Goal: Download file/media

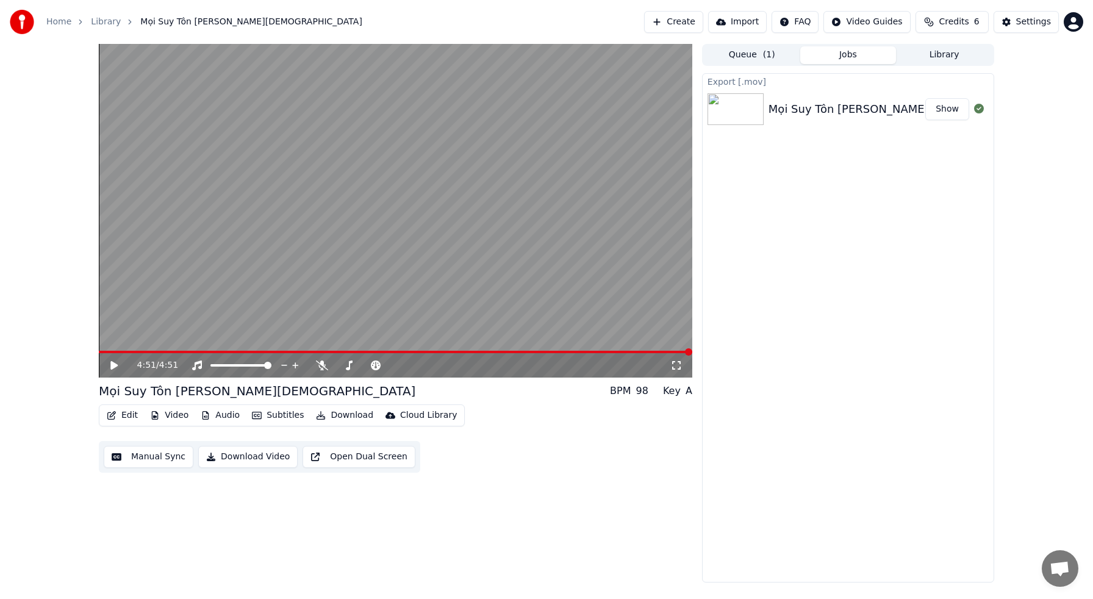
click at [284, 417] on button "Subtitles" at bounding box center [278, 415] width 62 height 17
click at [559, 489] on div "4:51 / 4:51 Mọi Suy Tôn [PERSON_NAME] BPM 98 Key A Edit Video Audio Subtitles…" at bounding box center [396, 313] width 594 height 539
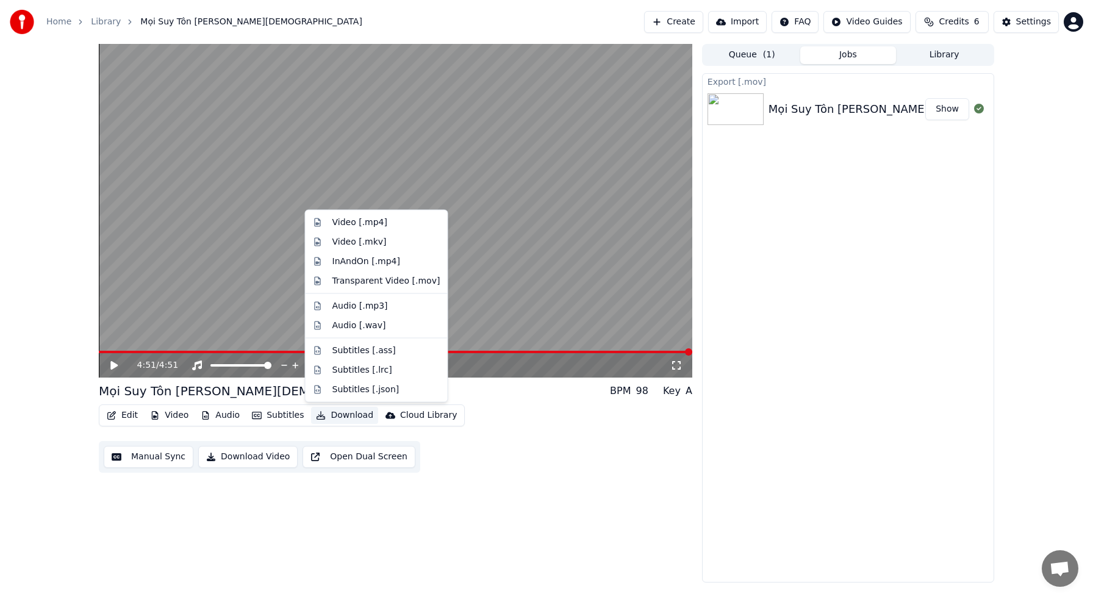
click at [339, 416] on button "Download" at bounding box center [344, 415] width 67 height 17
click at [373, 351] on div "Subtitles [.ass]" at bounding box center [364, 350] width 63 height 12
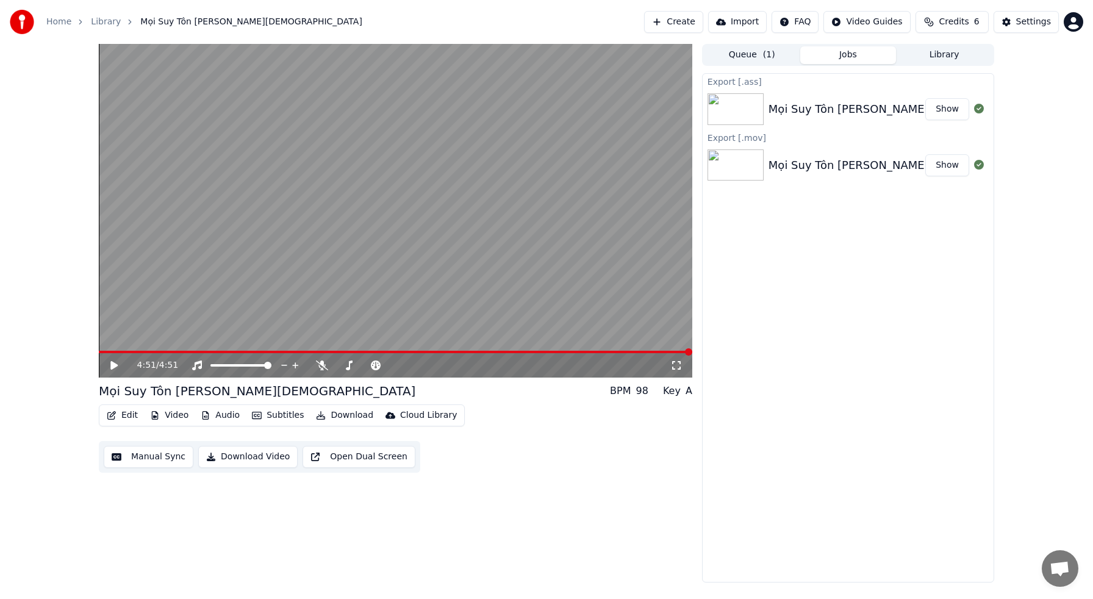
click at [954, 114] on button "Show" at bounding box center [948, 109] width 44 height 22
click at [679, 394] on div "Key" at bounding box center [672, 391] width 18 height 15
click at [641, 391] on div "98" at bounding box center [642, 391] width 12 height 15
click at [592, 392] on div "Mọi Suy Tôn [PERSON_NAME] BPM 98 Key A" at bounding box center [396, 391] width 594 height 17
click at [679, 394] on div "Key" at bounding box center [672, 391] width 18 height 15
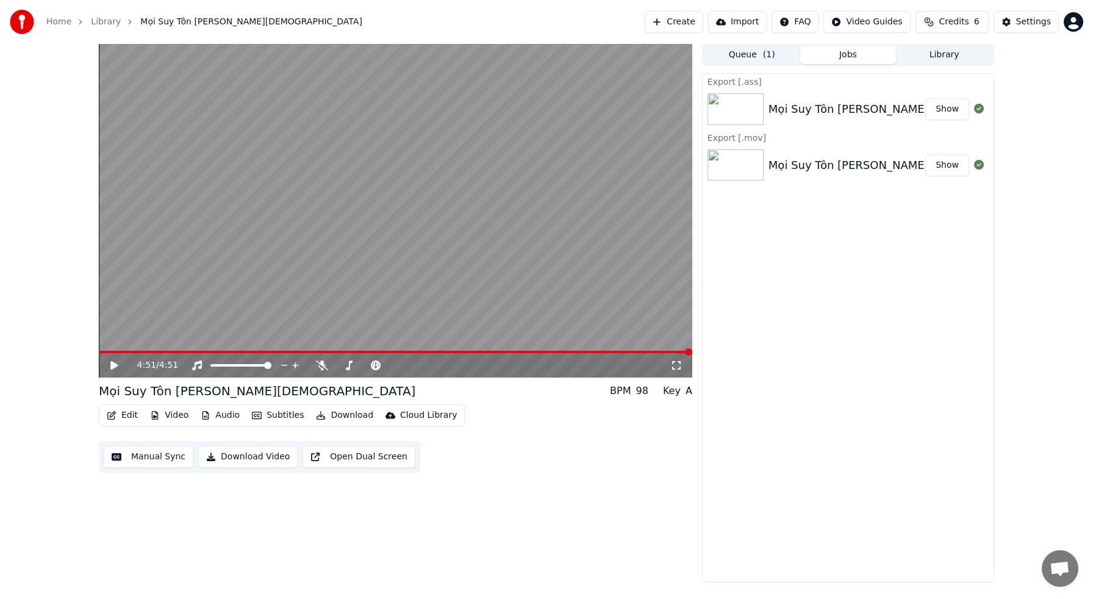
click at [690, 393] on div "A" at bounding box center [689, 391] width 7 height 15
click at [128, 417] on button "Edit" at bounding box center [122, 415] width 41 height 17
click at [67, 408] on div "4:51 / 4:51 Mọi Suy Tôn [PERSON_NAME] BPM 98 Key A Edit Video Audio Subtitles…" at bounding box center [546, 313] width 1093 height 539
click at [1046, 26] on div "Settings" at bounding box center [1034, 22] width 35 height 12
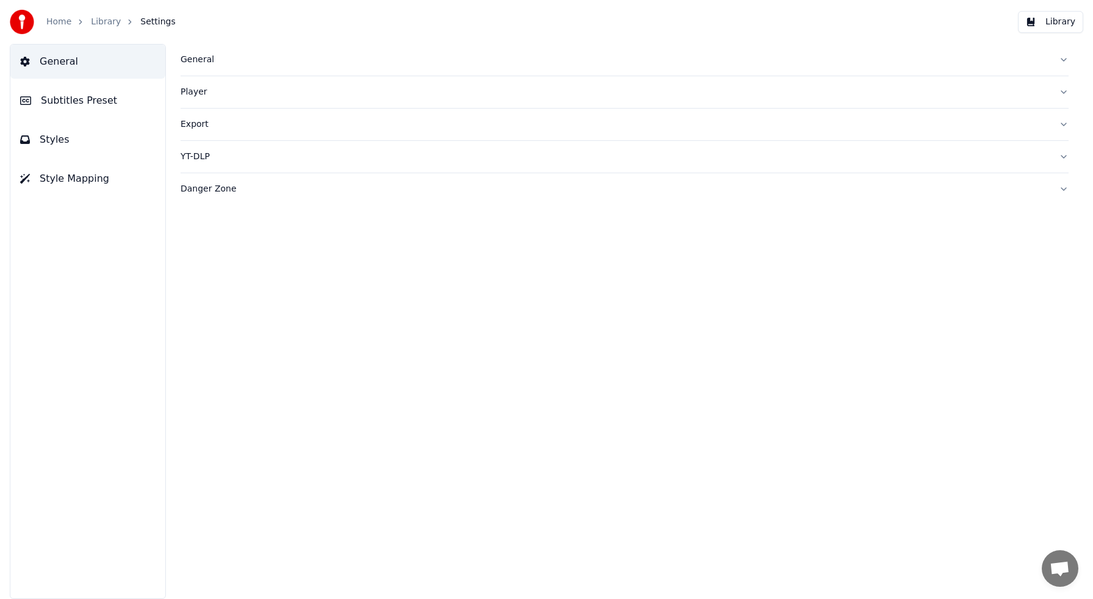
click at [203, 193] on div "Danger Zone" at bounding box center [615, 189] width 869 height 12
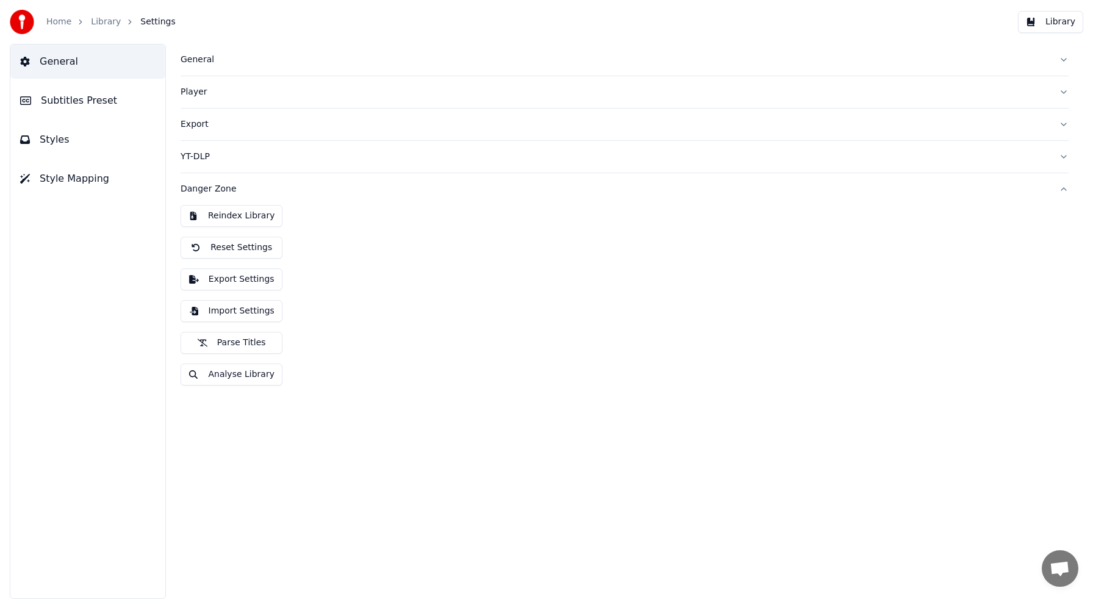
click at [150, 206] on div "General Subtitles Preset Styles Style Mapping" at bounding box center [88, 321] width 156 height 555
click at [209, 189] on div "Danger Zone" at bounding box center [615, 189] width 869 height 12
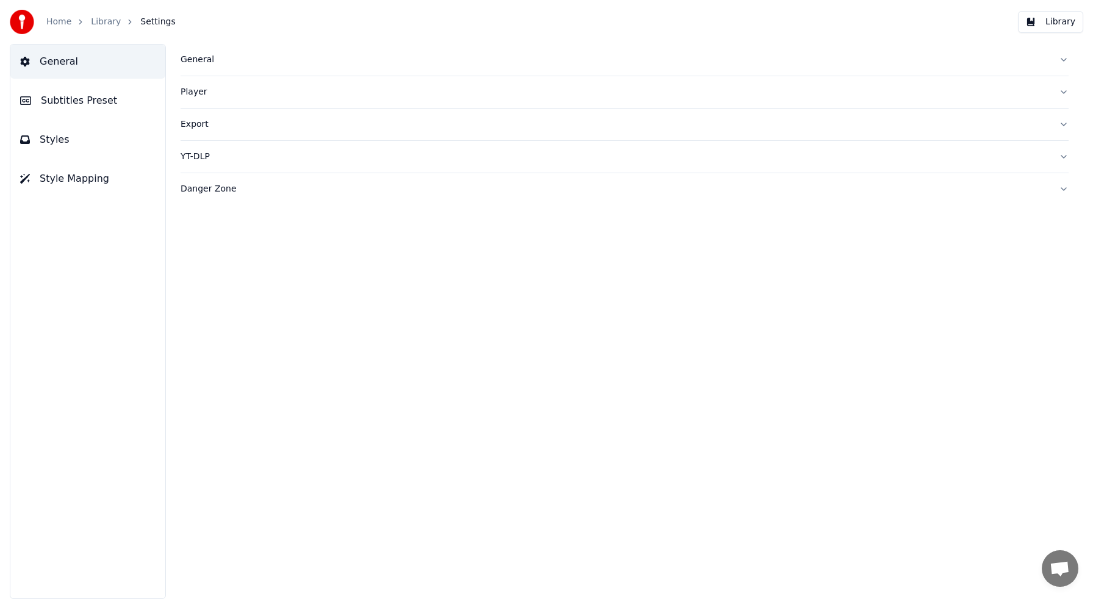
click at [102, 135] on button "Styles" at bounding box center [87, 140] width 155 height 34
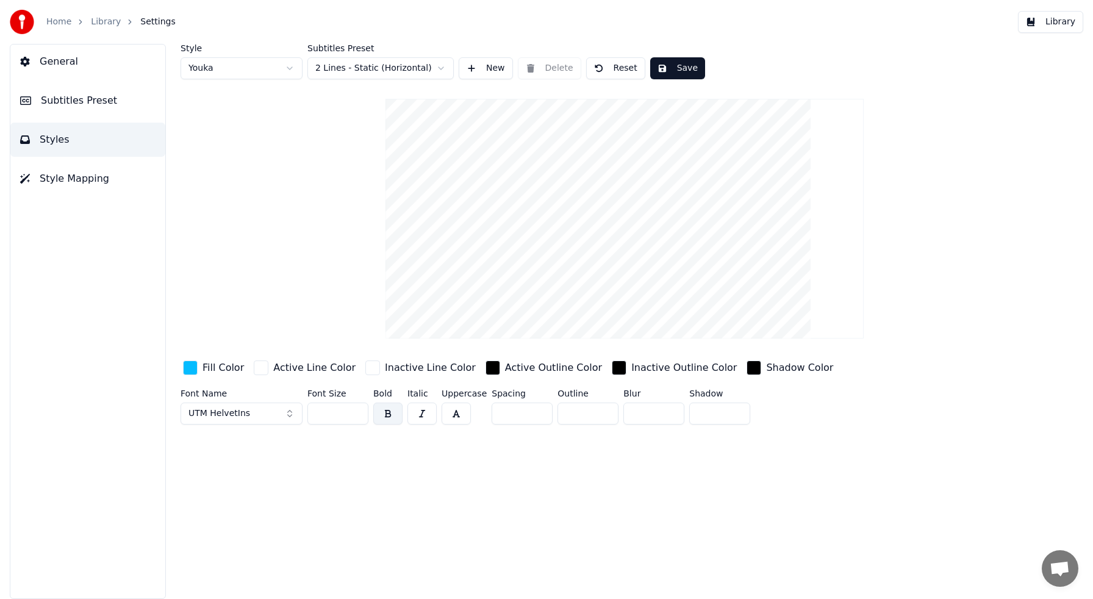
click at [94, 176] on span "Style Mapping" at bounding box center [75, 178] width 70 height 15
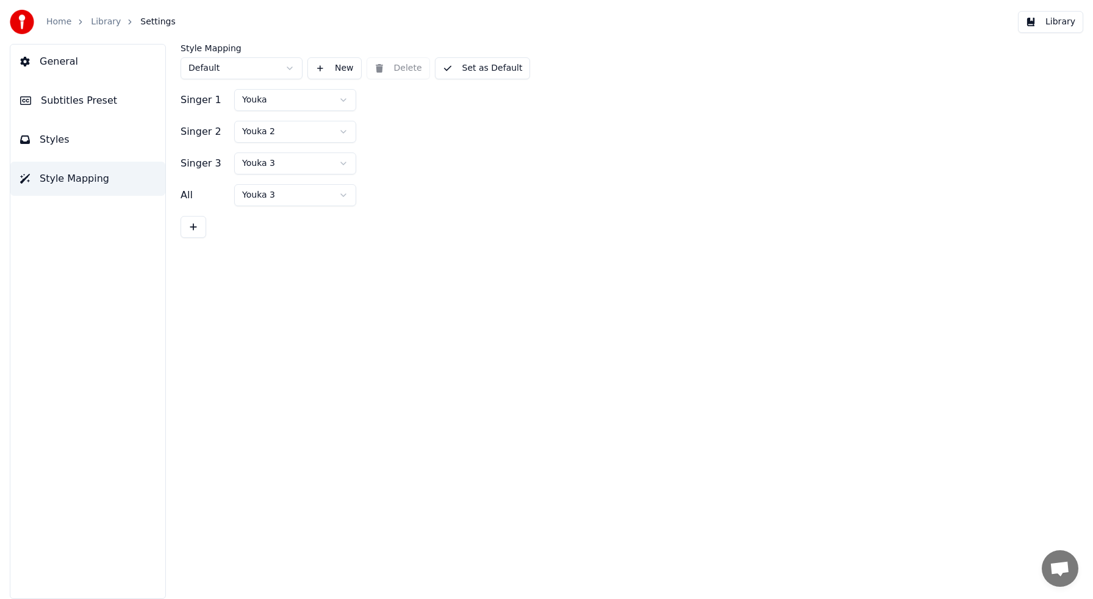
click at [79, 98] on span "Subtitles Preset" at bounding box center [79, 100] width 76 height 15
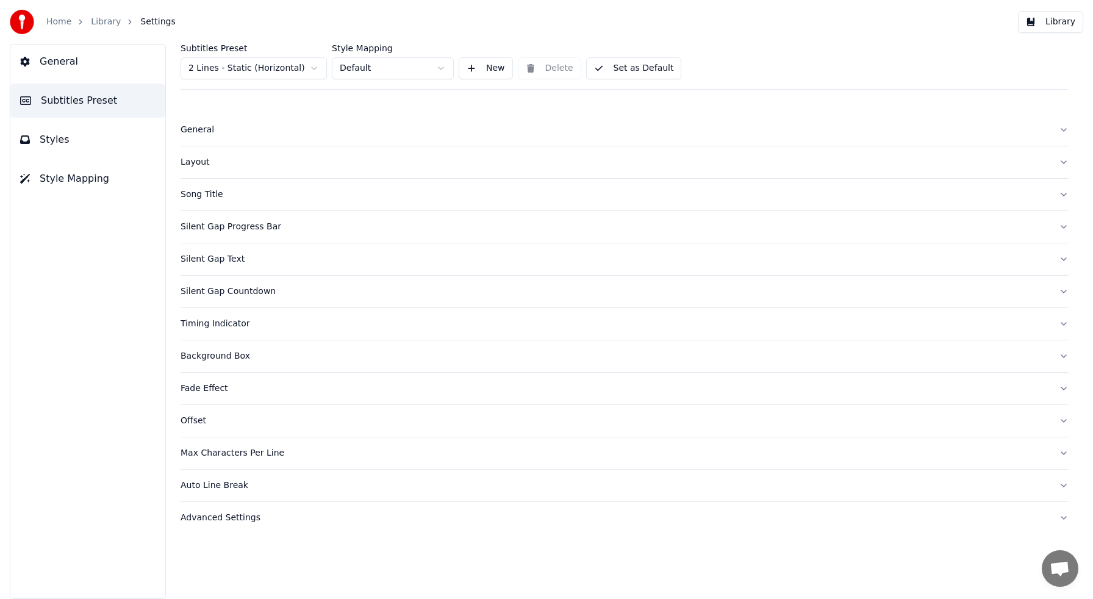
click at [79, 98] on span "Subtitles Preset" at bounding box center [79, 100] width 76 height 15
click at [1054, 26] on button "Library" at bounding box center [1050, 22] width 65 height 22
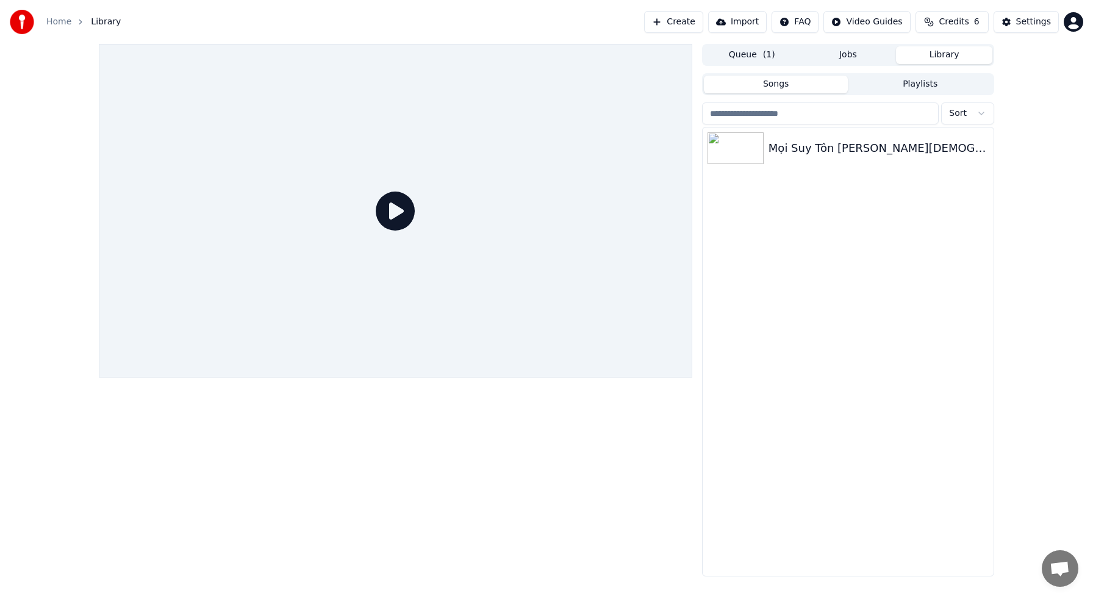
click at [908, 83] on button "Playlists" at bounding box center [920, 85] width 145 height 18
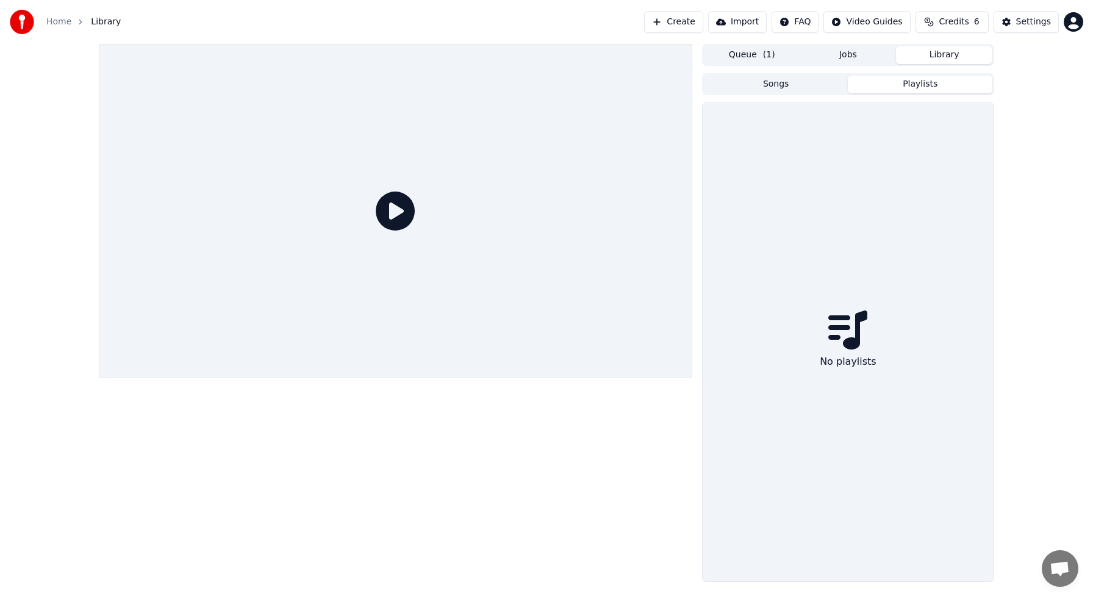
click at [808, 86] on button "Songs" at bounding box center [776, 85] width 145 height 18
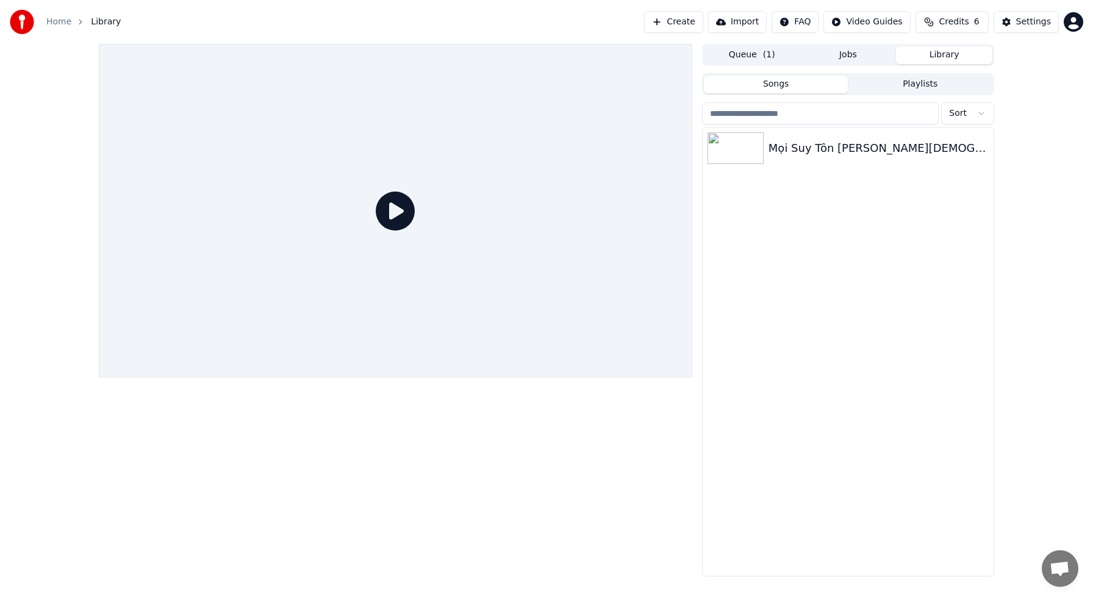
click at [926, 85] on button "Playlists" at bounding box center [920, 85] width 145 height 18
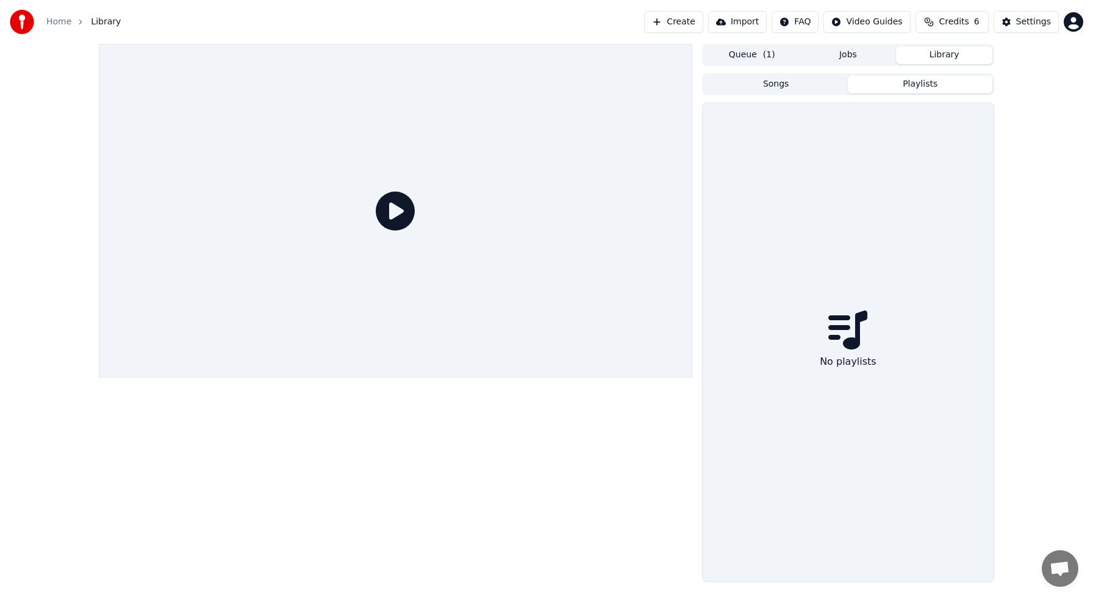
click at [844, 331] on icon at bounding box center [848, 330] width 39 height 39
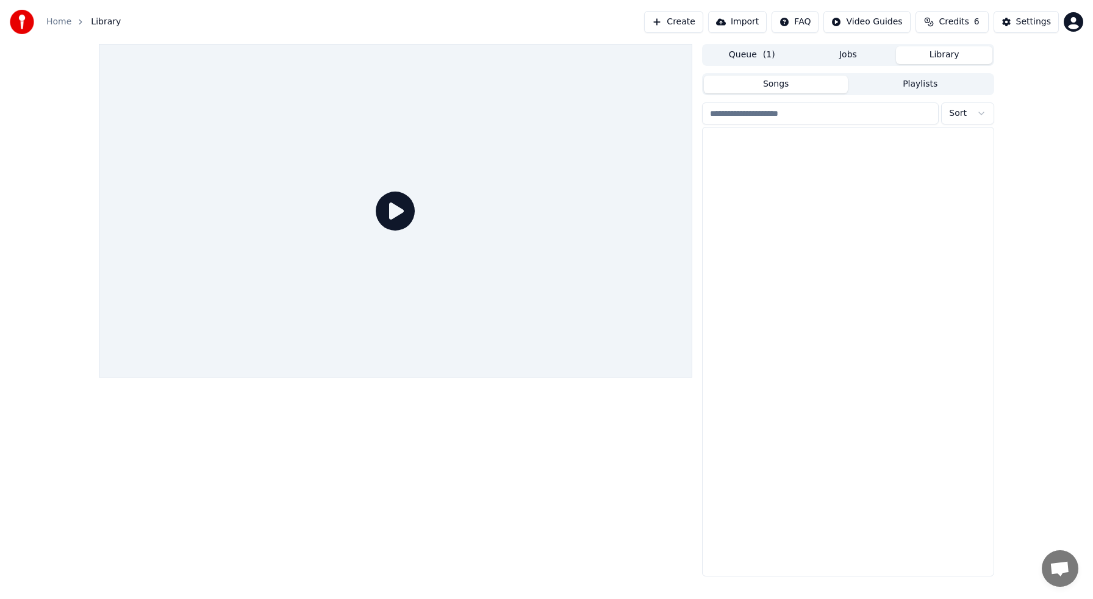
drag, startPoint x: 775, startPoint y: 82, endPoint x: 785, endPoint y: 79, distance: 10.8
click at [775, 82] on button "Songs" at bounding box center [776, 85] width 145 height 18
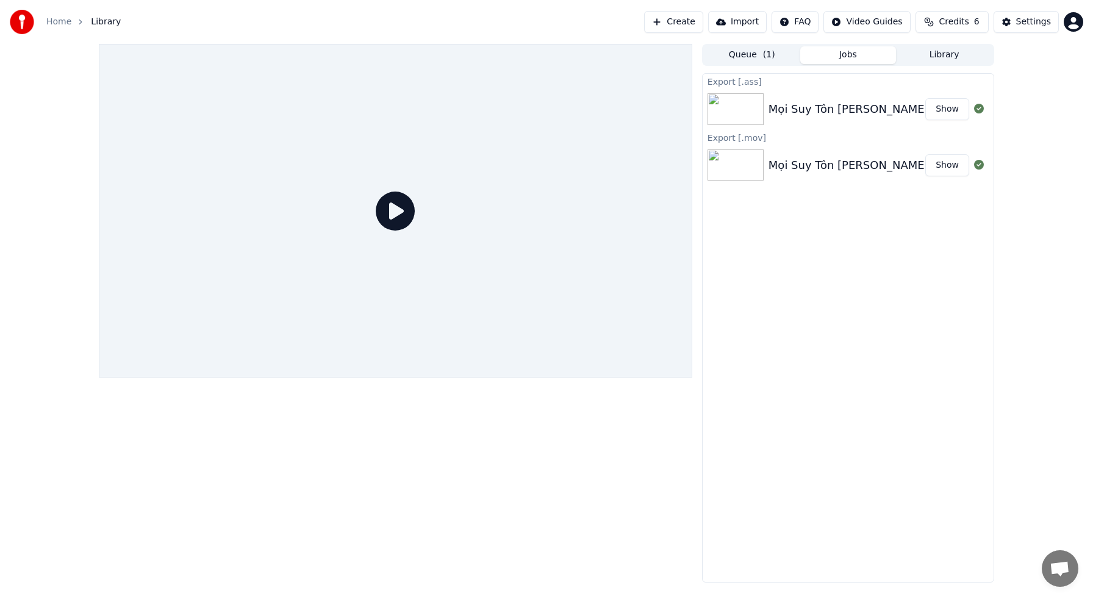
click at [847, 54] on button "Jobs" at bounding box center [849, 55] width 96 height 18
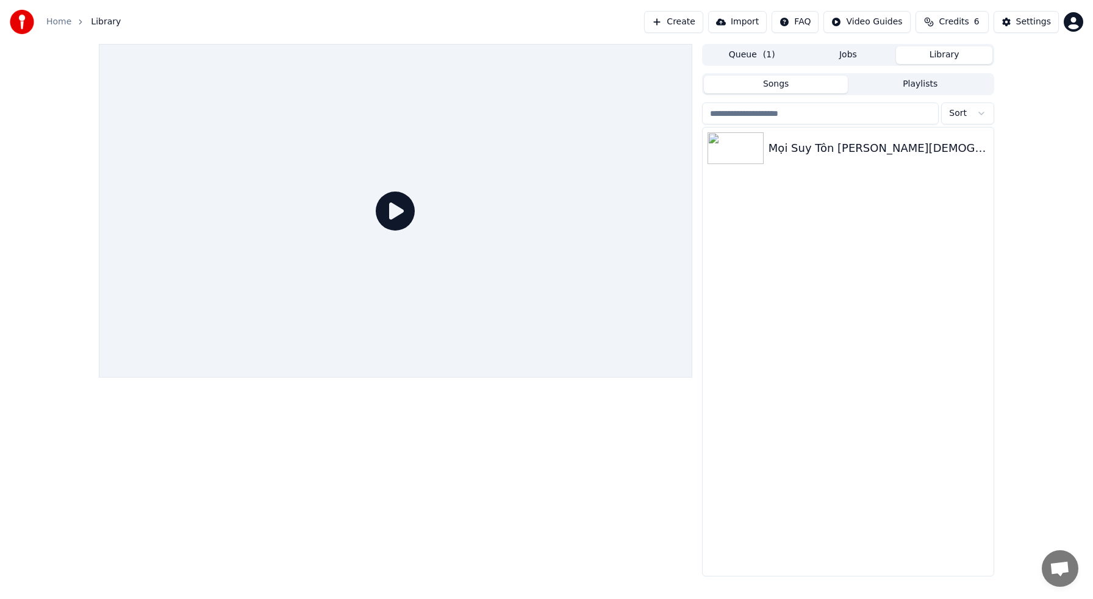
click at [939, 55] on button "Library" at bounding box center [944, 55] width 96 height 18
click at [785, 54] on button "Queue ( 1 )" at bounding box center [752, 55] width 96 height 18
click at [951, 55] on button "Library" at bounding box center [944, 55] width 96 height 18
